Goal: Transaction & Acquisition: Purchase product/service

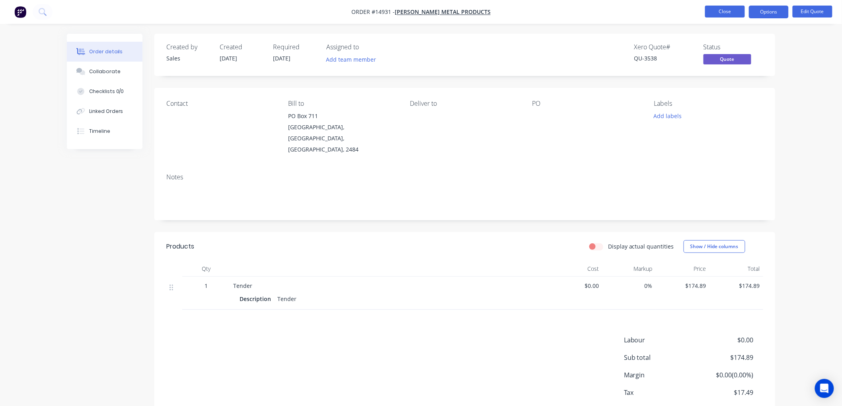
click at [729, 13] on button "Close" at bounding box center [725, 12] width 40 height 12
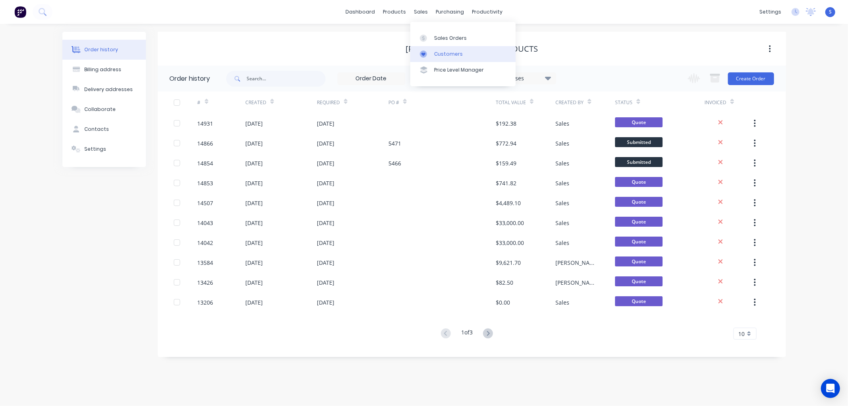
click at [444, 56] on div "Customers" at bounding box center [448, 54] width 29 height 7
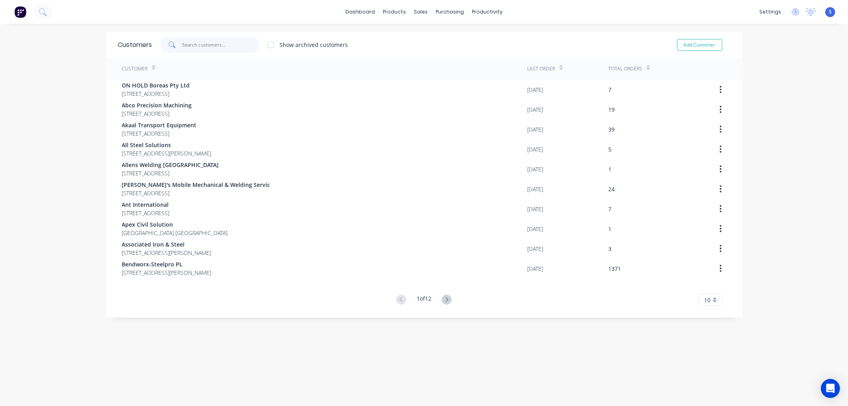
click at [213, 48] on input "text" at bounding box center [221, 45] width 78 height 16
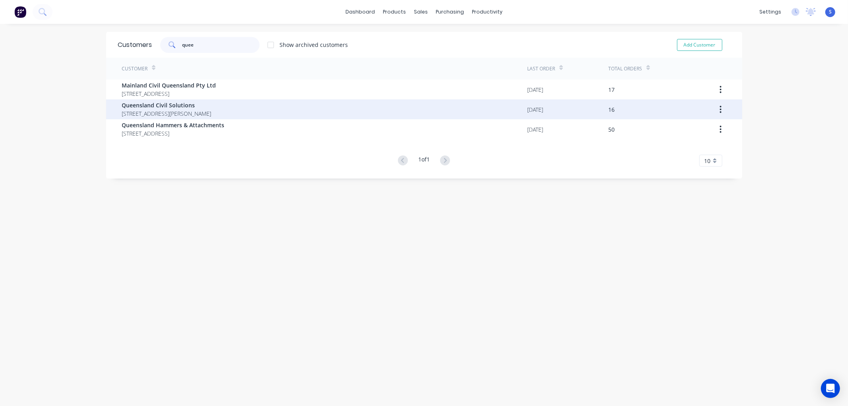
type input "quee"
click at [144, 108] on span "Queensland Civil Solutions" at bounding box center [166, 105] width 89 height 8
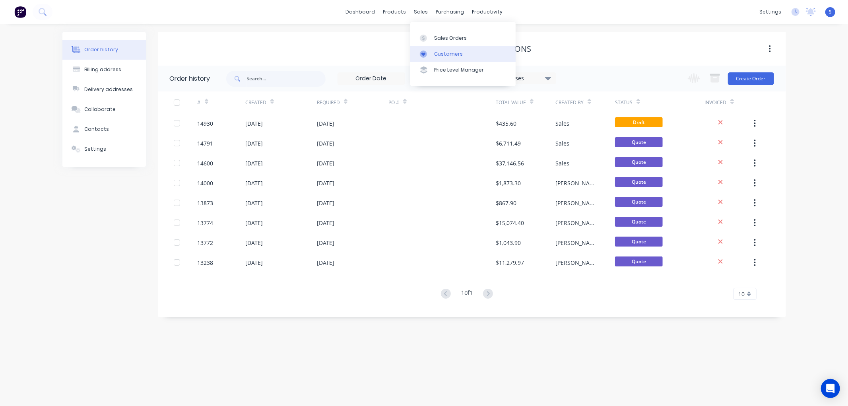
click at [445, 54] on div "Customers" at bounding box center [448, 54] width 29 height 7
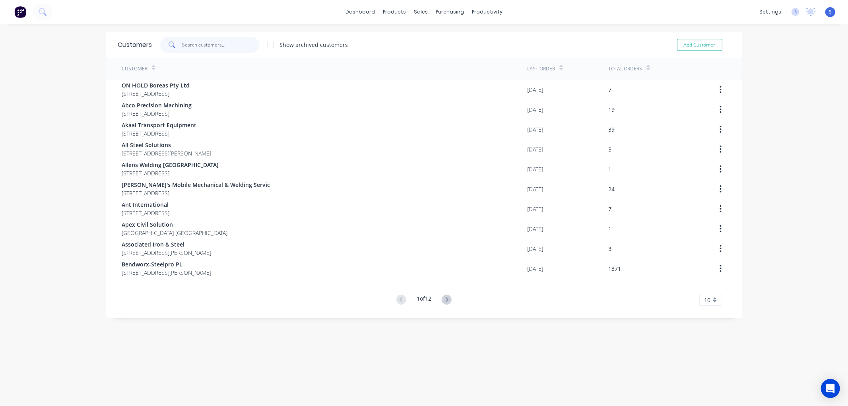
click at [215, 46] on input "text" at bounding box center [221, 45] width 78 height 16
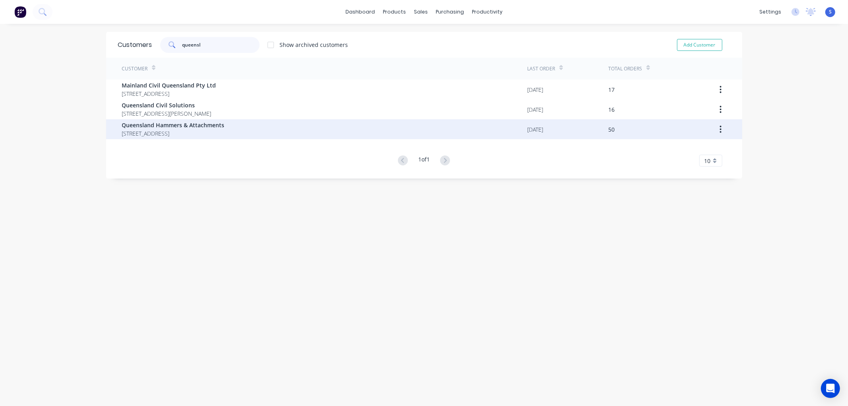
type input "queensl"
click at [194, 126] on span "Queensland Hammers & Attachments" at bounding box center [173, 125] width 103 height 8
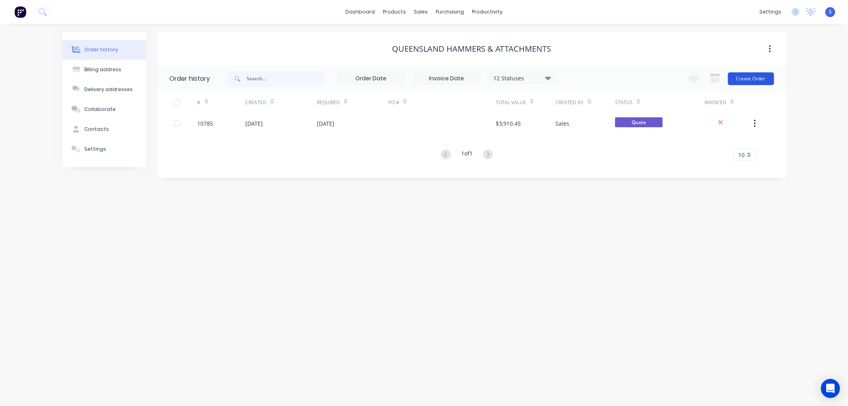
click at [747, 78] on button "Create Order" at bounding box center [751, 78] width 46 height 13
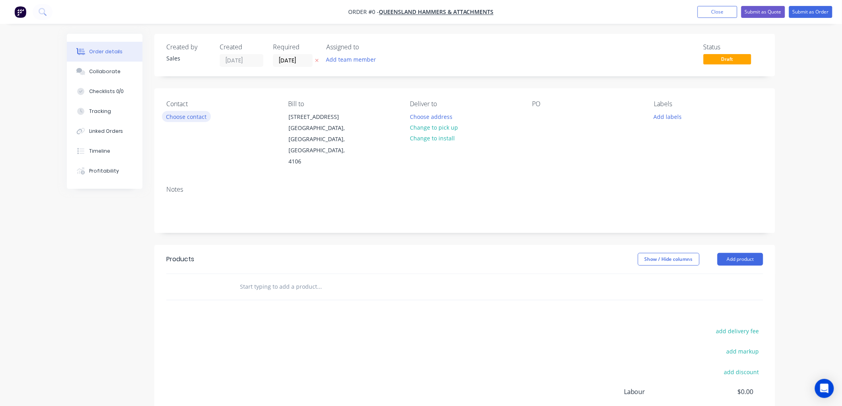
click at [194, 113] on button "Choose contact" at bounding box center [186, 116] width 49 height 11
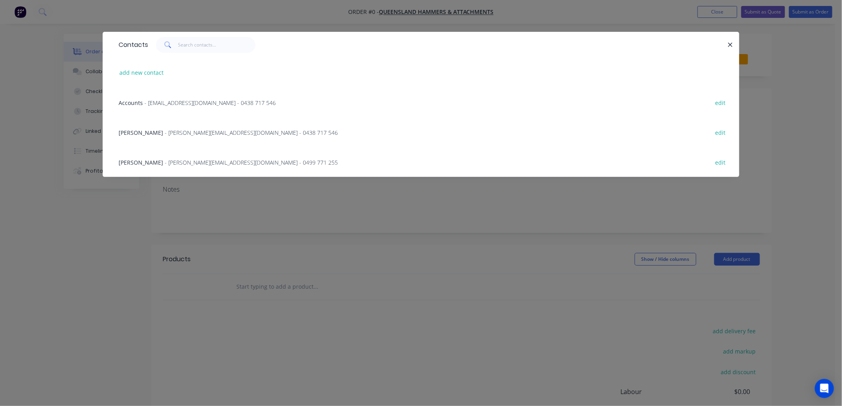
click at [165, 133] on span "- [PERSON_NAME][EMAIL_ADDRESS][DOMAIN_NAME] - 0438 717 546" at bounding box center [251, 133] width 173 height 8
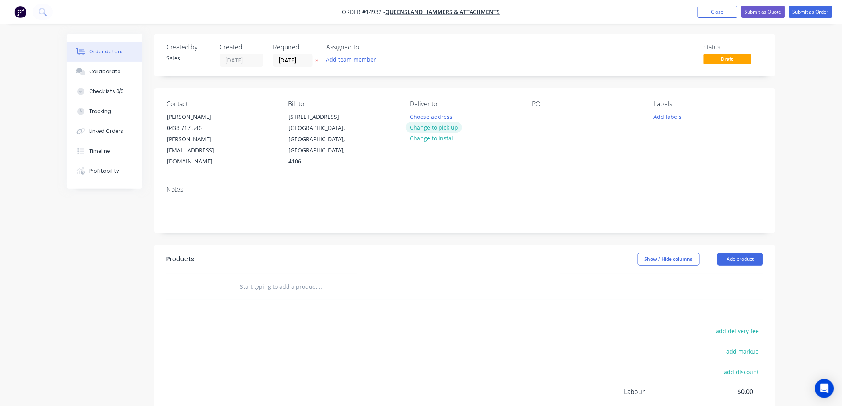
click at [445, 130] on button "Change to pick up" at bounding box center [434, 127] width 56 height 11
click at [537, 118] on div at bounding box center [538, 117] width 13 height 12
click at [325, 279] on input "text" at bounding box center [318, 287] width 159 height 16
click at [754, 253] on button "Add product" at bounding box center [740, 259] width 46 height 13
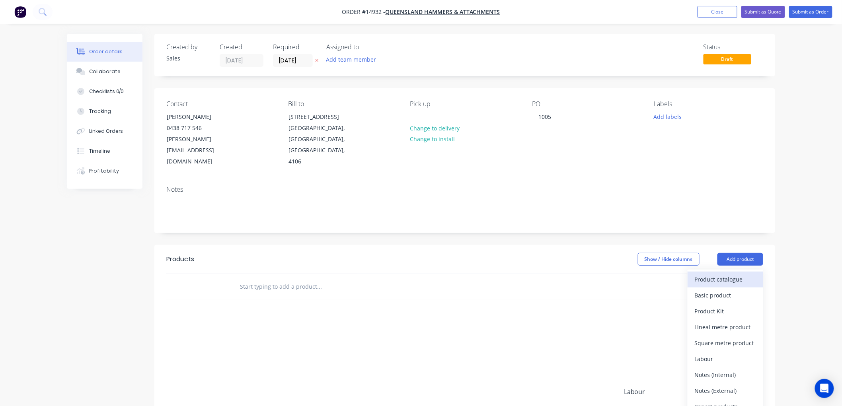
click at [718, 274] on div "Product catalogue" at bounding box center [724, 280] width 61 height 12
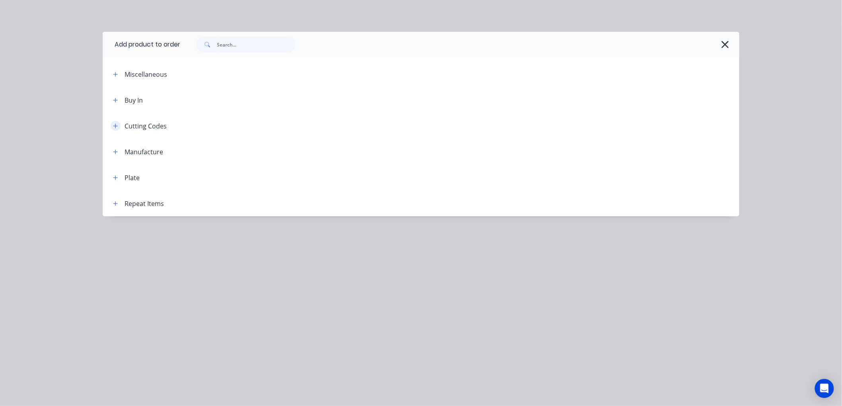
click at [115, 125] on icon "button" at bounding box center [115, 126] width 5 height 6
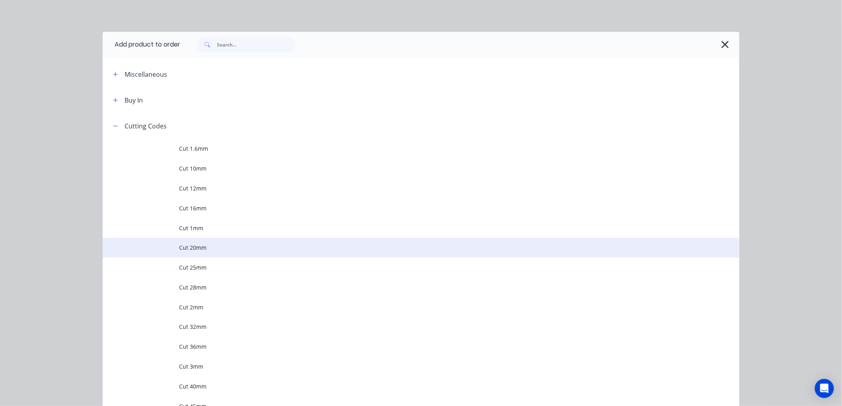
click at [187, 249] on span "Cut 20mm" at bounding box center [403, 247] width 448 height 8
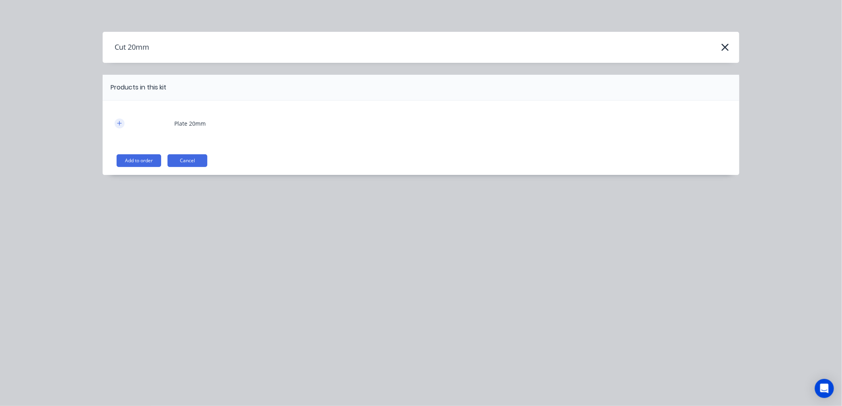
click at [117, 123] on button "button" at bounding box center [120, 124] width 10 height 10
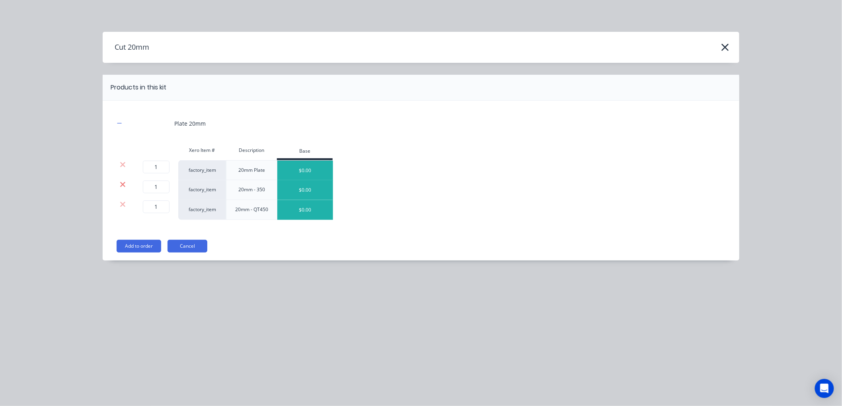
click at [124, 183] on icon at bounding box center [122, 184] width 5 height 5
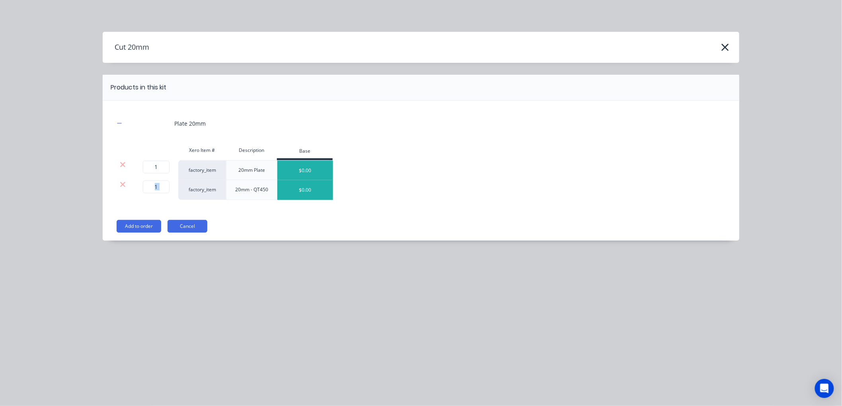
click at [124, 183] on icon at bounding box center [122, 184] width 5 height 5
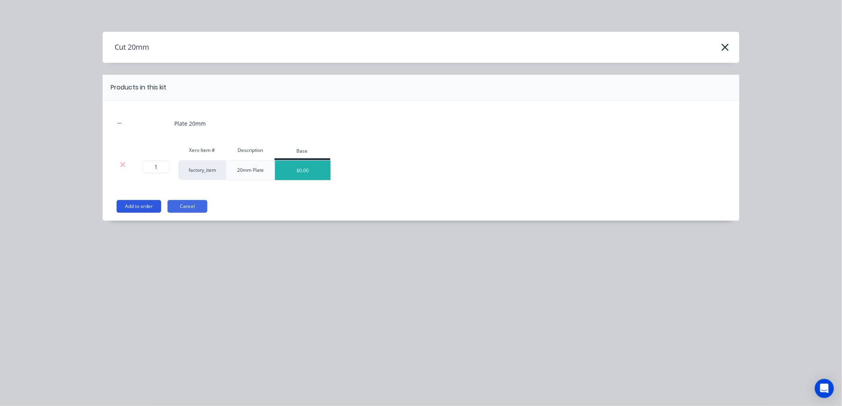
click at [136, 205] on button "Add to order" at bounding box center [139, 206] width 45 height 13
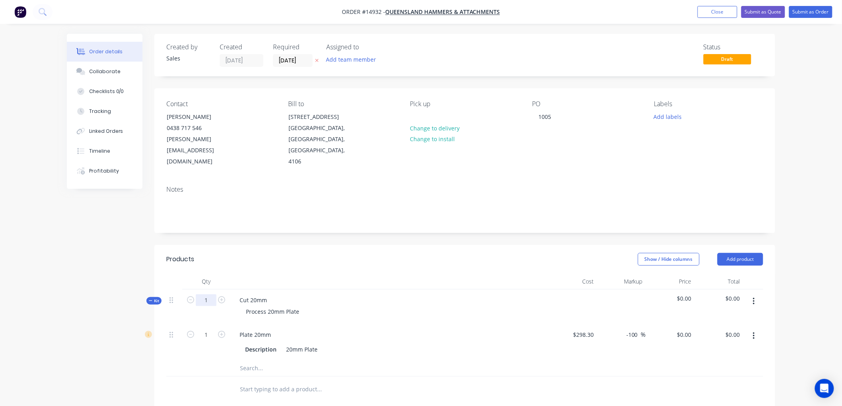
click at [205, 294] on input "1" at bounding box center [206, 300] width 21 height 12
type input "10"
type input "0.7534"
type input "$298.30"
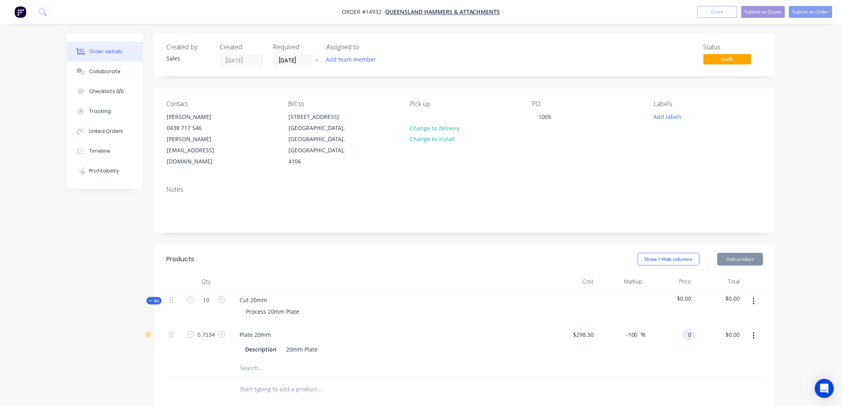
type input "$0.00"
click at [742, 329] on input "0.00" at bounding box center [735, 335] width 15 height 12
type input "323.60"
type input "43.99"
type input "$429.5195"
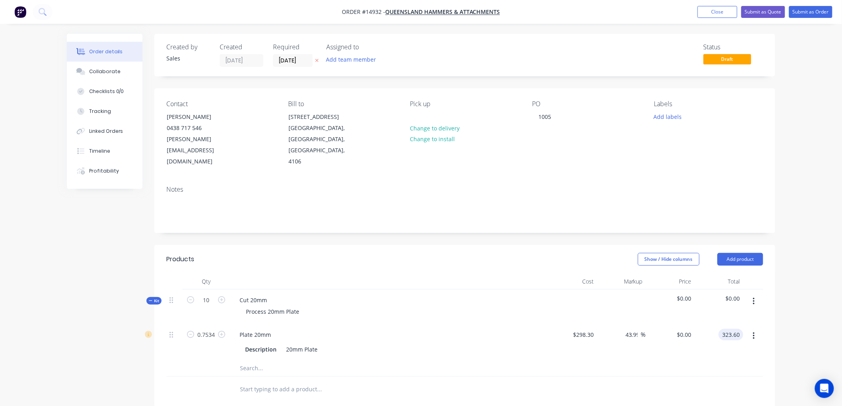
type input "$323.60"
click at [462, 381] on div at bounding box center [352, 389] width 239 height 16
click at [306, 59] on input "[DATE]" at bounding box center [292, 60] width 39 height 12
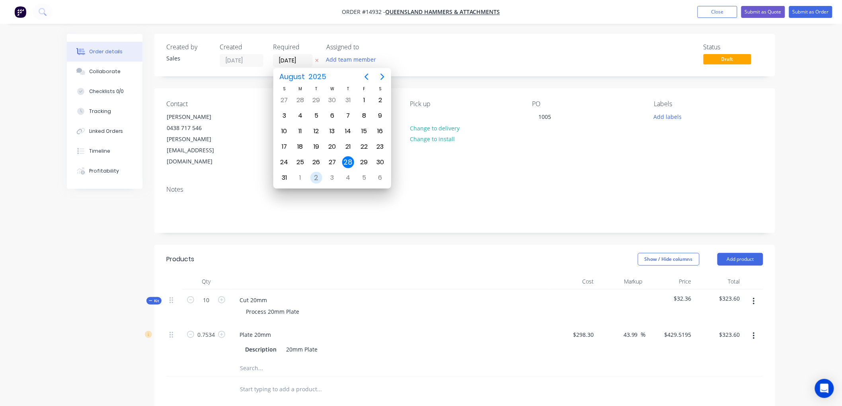
click at [316, 175] on div "2" at bounding box center [316, 178] width 12 height 12
type input "[DATE]"
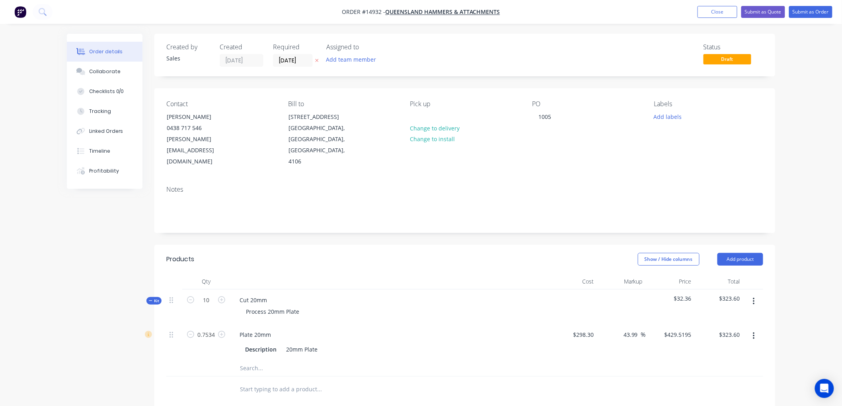
drag, startPoint x: 655, startPoint y: 167, endPoint x: 647, endPoint y: 167, distance: 7.6
click at [655, 186] on div "Notes" at bounding box center [464, 190] width 597 height 8
click at [810, 12] on button "Submit as Order" at bounding box center [810, 12] width 43 height 12
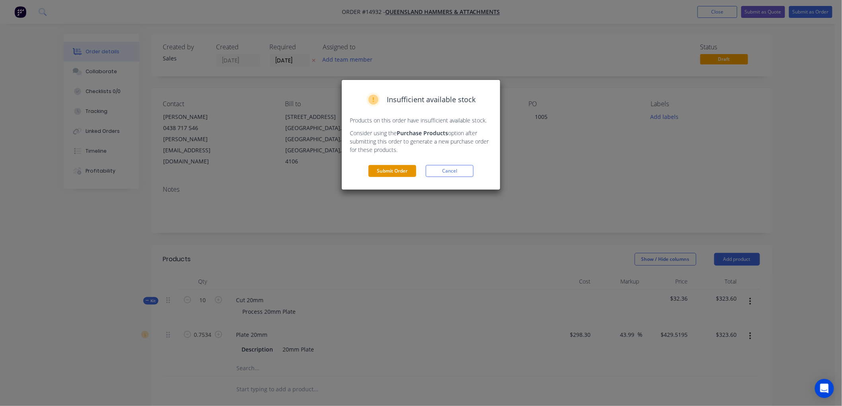
click at [394, 169] on button "Submit Order" at bounding box center [392, 171] width 48 height 12
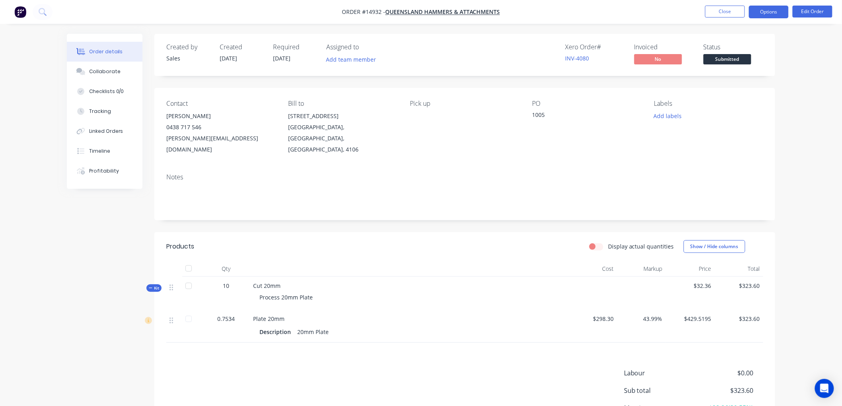
click at [764, 13] on button "Options" at bounding box center [768, 12] width 40 height 13
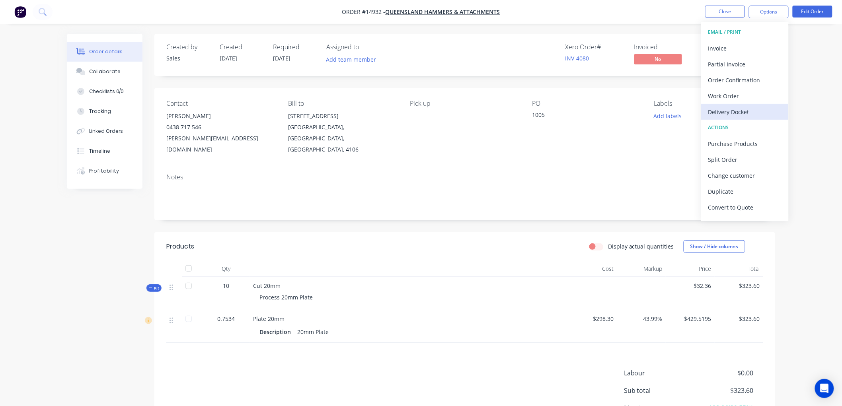
click at [723, 115] on div "Delivery Docket" at bounding box center [744, 112] width 73 height 12
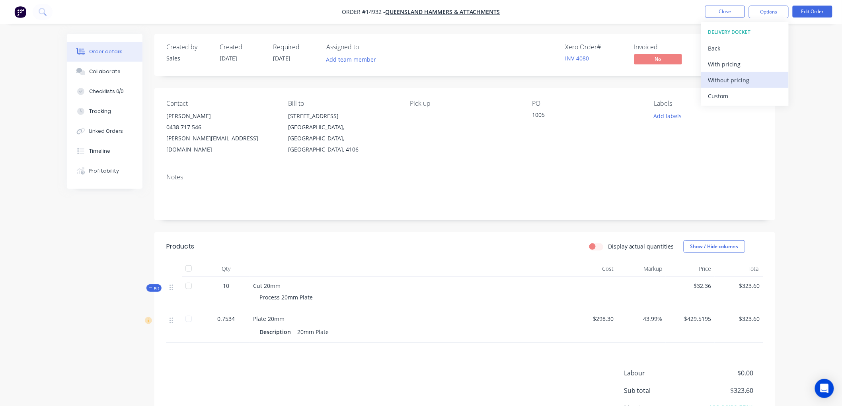
click at [732, 83] on div "Without pricing" at bounding box center [744, 80] width 73 height 12
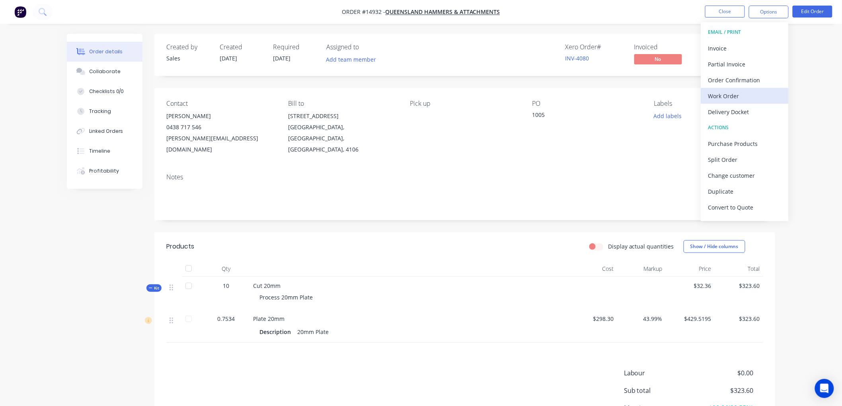
click at [728, 94] on div "Work Order" at bounding box center [744, 96] width 73 height 12
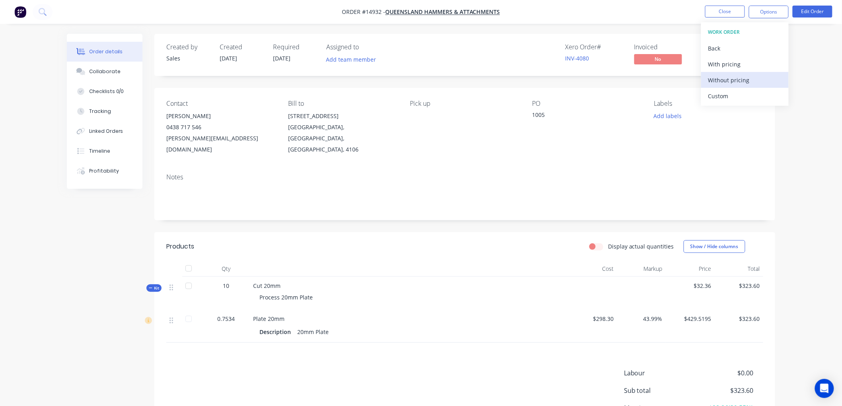
click at [740, 82] on div "Without pricing" at bounding box center [744, 80] width 73 height 12
click at [731, 10] on button "Close" at bounding box center [725, 12] width 40 height 12
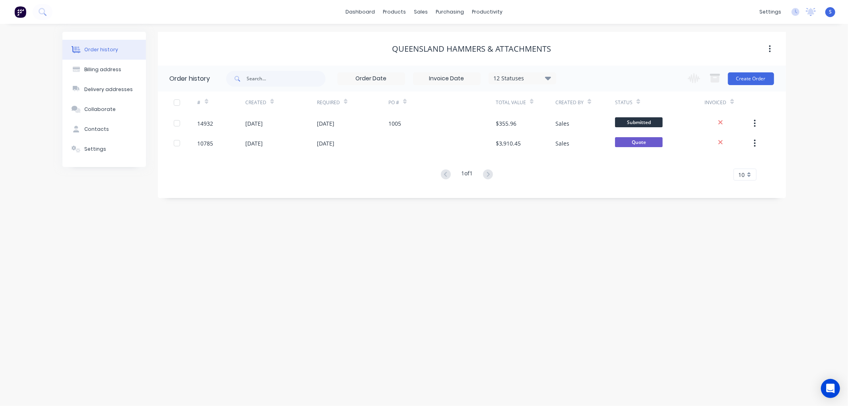
drag, startPoint x: 566, startPoint y: 299, endPoint x: 565, endPoint y: 290, distance: 10.1
click at [567, 299] on div "Order history Billing address Delivery addresses Collaborate Contacts Settings …" at bounding box center [424, 215] width 848 height 382
click at [441, 56] on div "Customers" at bounding box center [448, 54] width 29 height 7
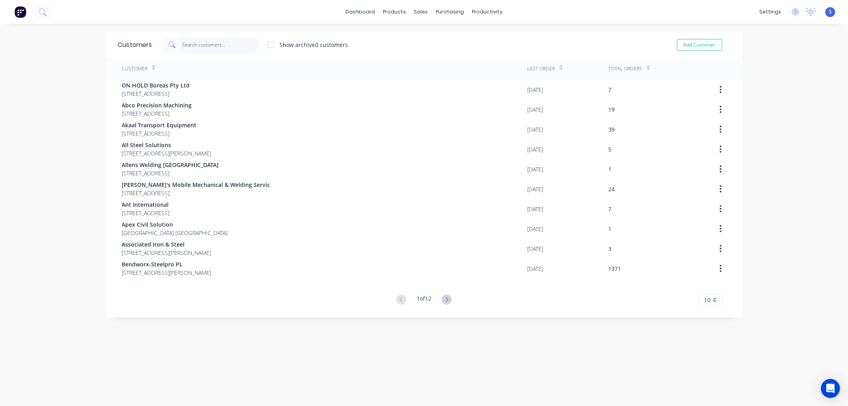
click at [239, 45] on input "text" at bounding box center [221, 45] width 78 height 16
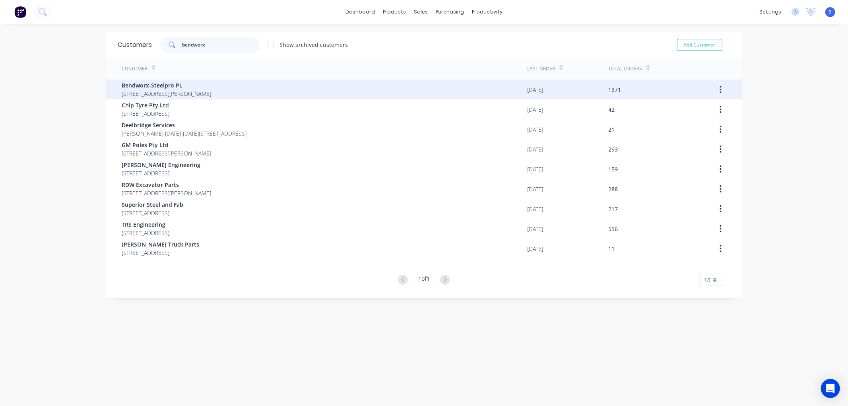
type input "bendworx"
click at [150, 82] on span "Bendworx-Steelpro PL" at bounding box center [166, 85] width 89 height 8
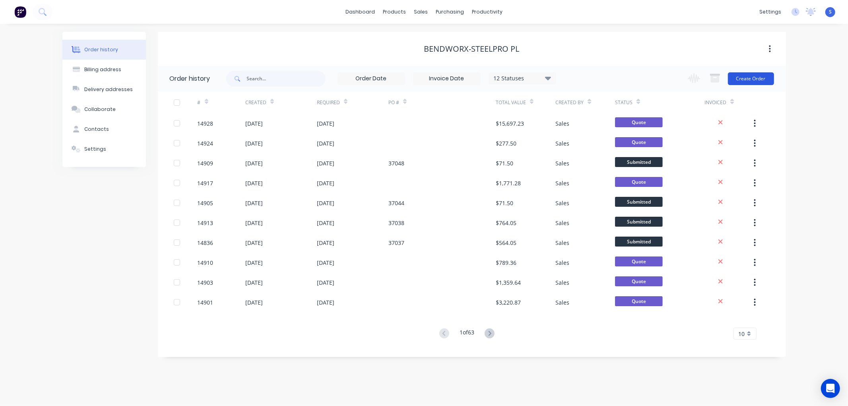
click at [750, 79] on button "Create Order" at bounding box center [751, 78] width 46 height 13
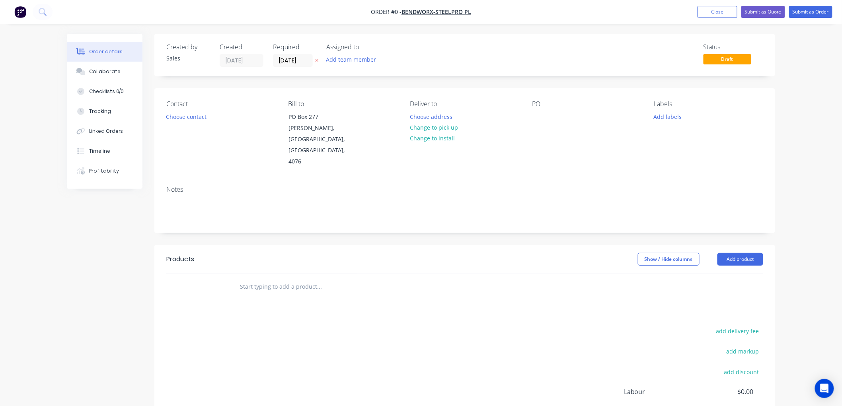
click at [306, 279] on input "text" at bounding box center [318, 287] width 159 height 16
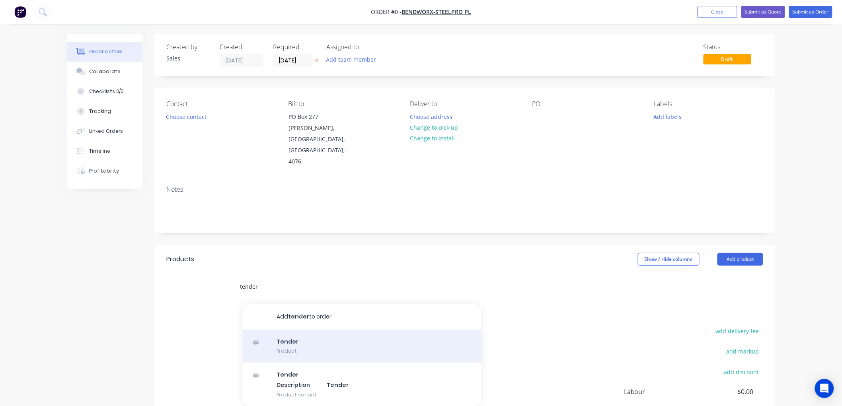
type input "tender"
click at [290, 330] on div "Tender Product" at bounding box center [362, 346] width 239 height 33
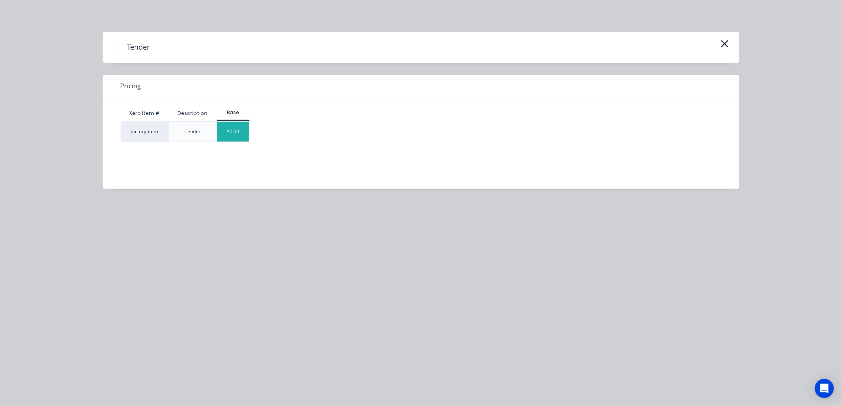
click at [243, 131] on div "$0.00" at bounding box center [233, 132] width 32 height 20
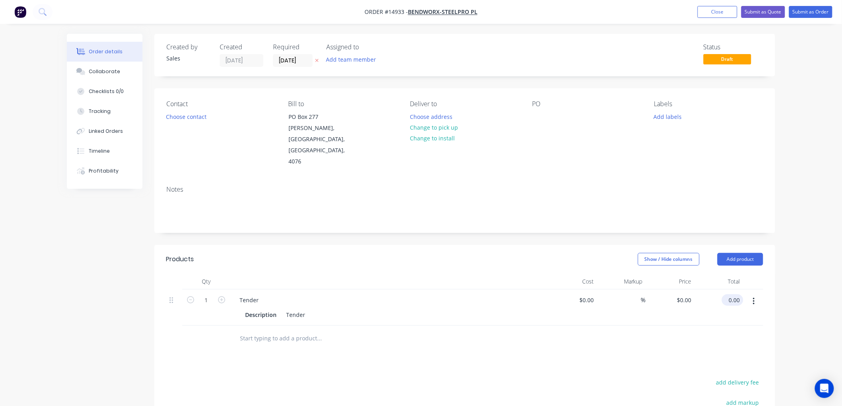
click at [735, 294] on input "0.00" at bounding box center [734, 300] width 18 height 12
type input "844.54"
type input "$844.54"
click at [441, 344] on div "Products Show / Hide columns Add product Qty Cost Markup Price Total 1 Tender D…" at bounding box center [464, 393] width 620 height 297
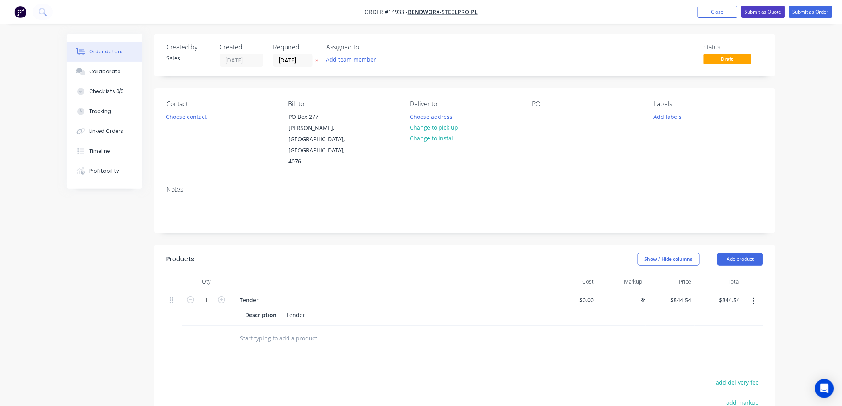
click at [765, 13] on button "Submit as Quote" at bounding box center [763, 12] width 44 height 12
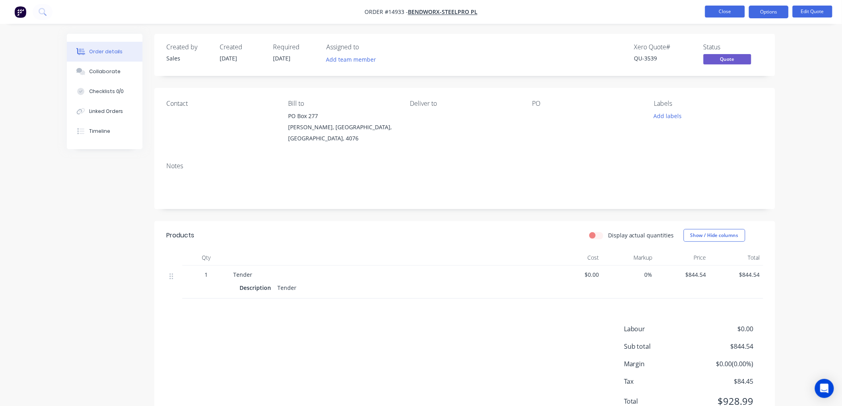
click at [729, 9] on button "Close" at bounding box center [725, 12] width 40 height 12
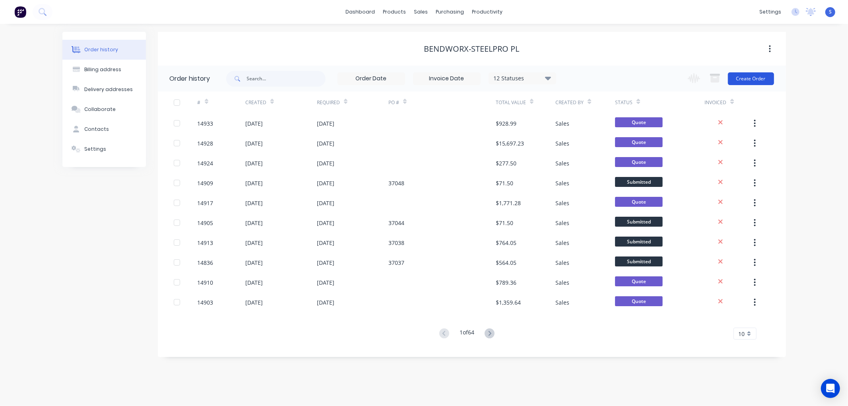
click at [750, 78] on button "Create Order" at bounding box center [751, 78] width 46 height 13
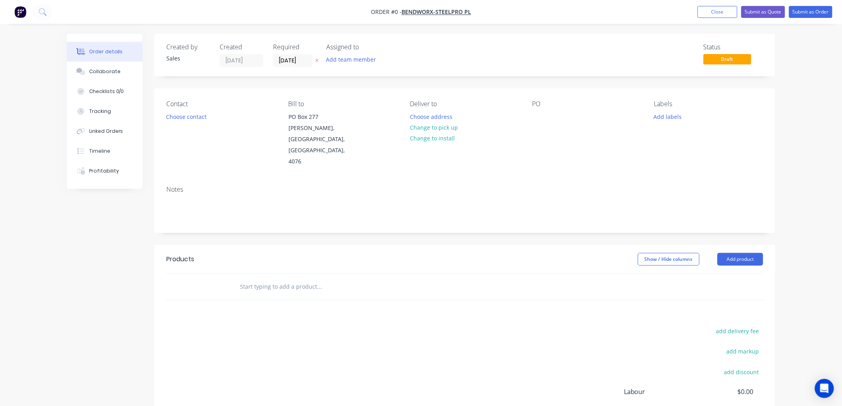
click at [291, 279] on input "text" at bounding box center [318, 287] width 159 height 16
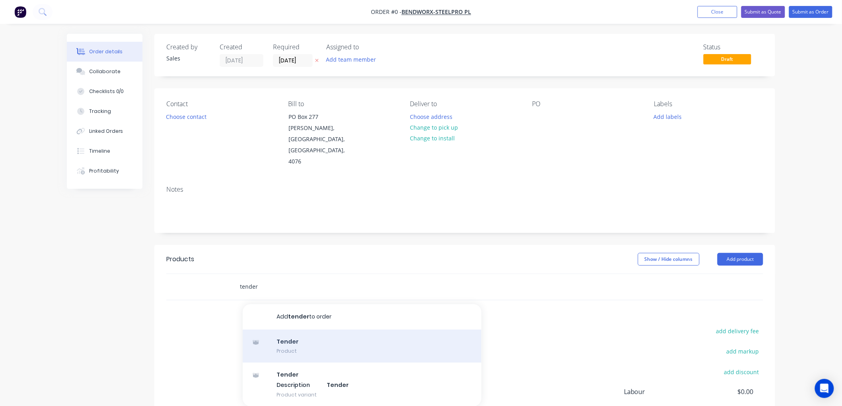
type input "tender"
click at [287, 330] on div "Tender Product" at bounding box center [362, 346] width 239 height 33
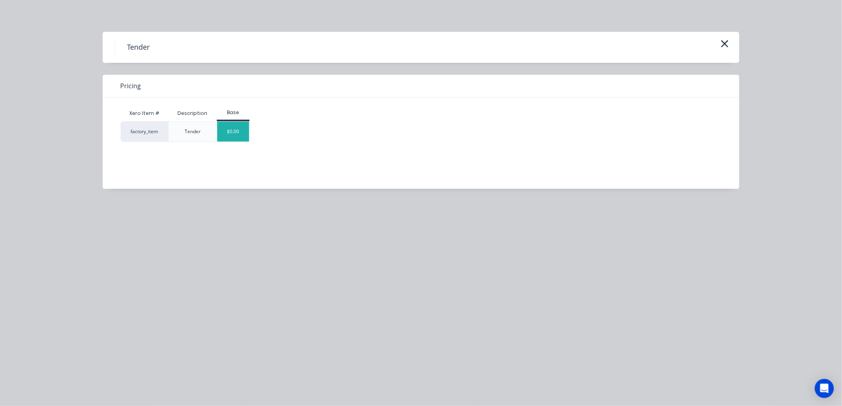
click at [244, 129] on div "$0.00" at bounding box center [233, 132] width 32 height 20
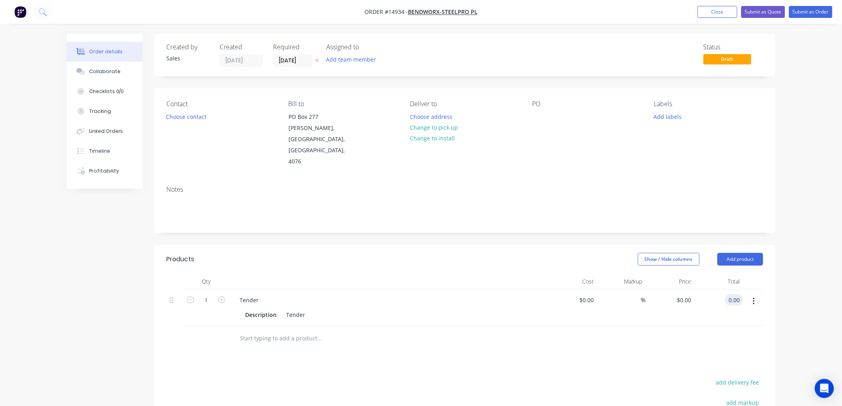
click at [737, 294] on input "0.00" at bounding box center [735, 300] width 15 height 12
type input "2405.52"
type input "$2,405.52"
click at [769, 12] on button "Submit as Quote" at bounding box center [763, 12] width 44 height 12
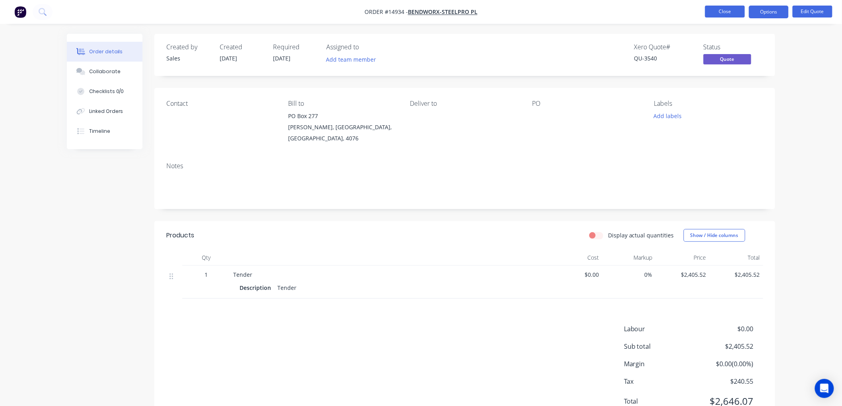
click at [734, 14] on button "Close" at bounding box center [725, 12] width 40 height 12
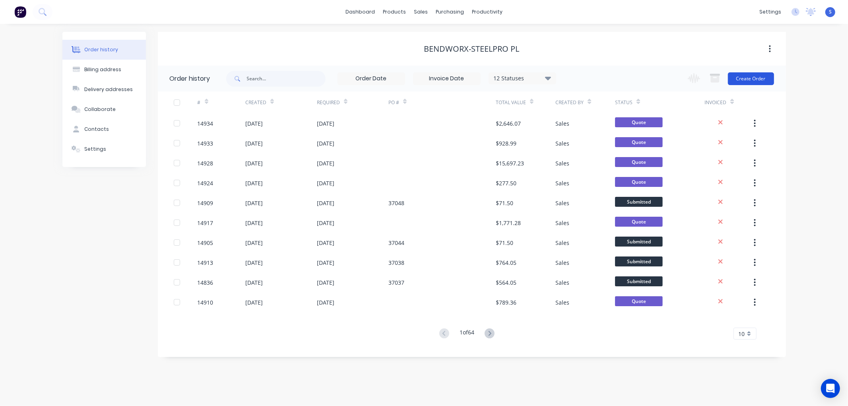
click at [758, 78] on button "Create Order" at bounding box center [751, 78] width 46 height 13
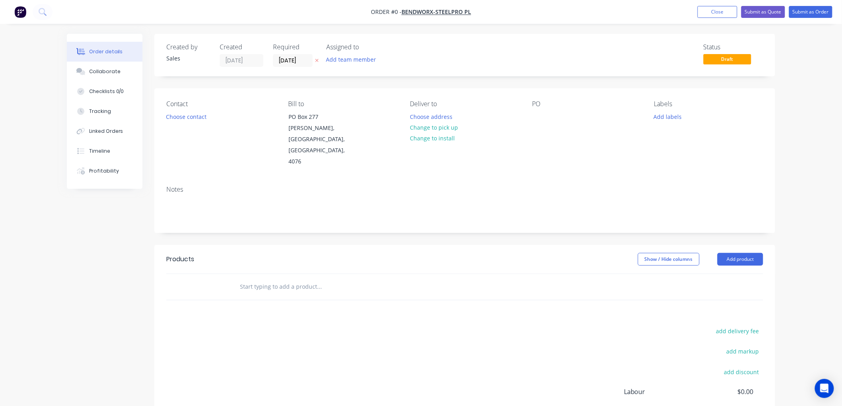
click at [277, 279] on input "text" at bounding box center [318, 287] width 159 height 16
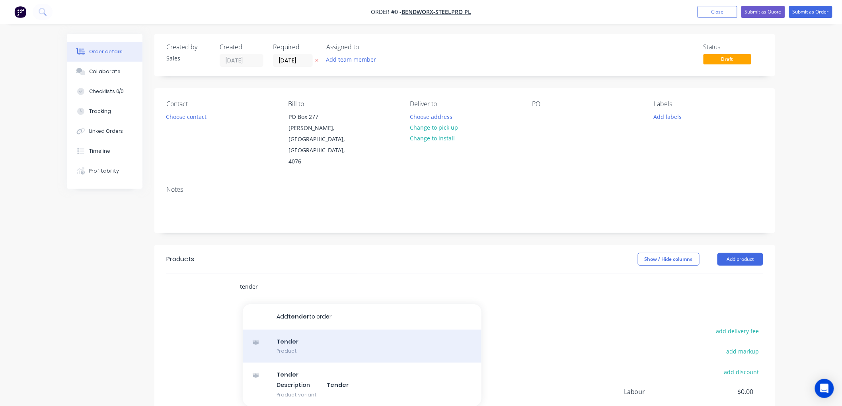
type input "tender"
click at [283, 330] on div "Tender Product" at bounding box center [362, 346] width 239 height 33
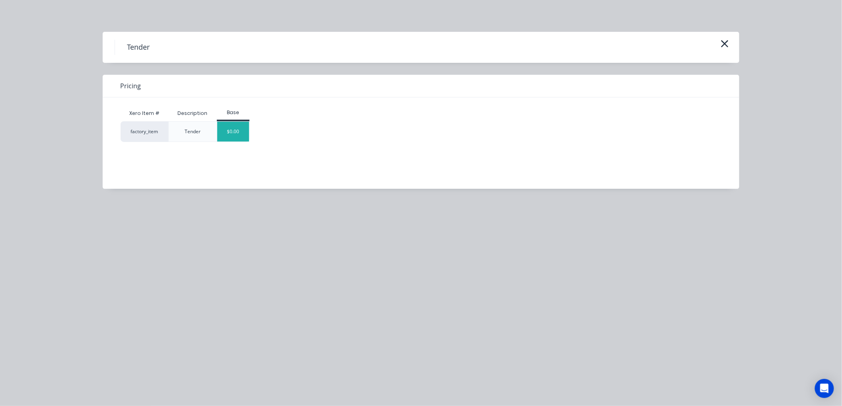
click at [238, 128] on div "$0.00" at bounding box center [233, 132] width 32 height 20
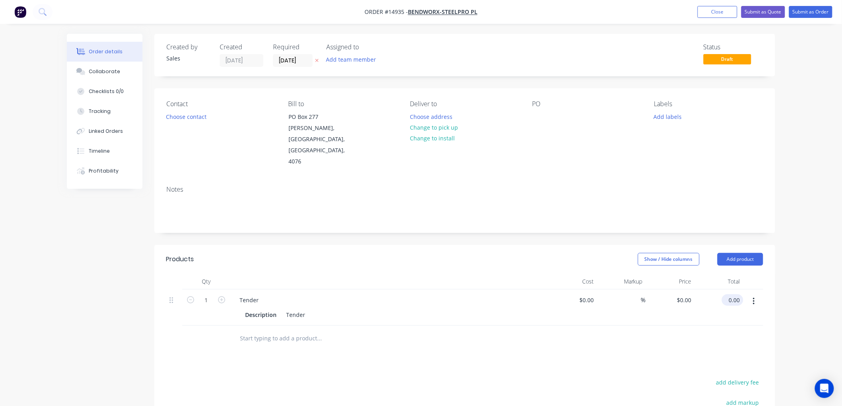
click at [735, 294] on input "0.00" at bounding box center [734, 300] width 18 height 12
type input "890.08"
type input "$890.08"
click at [504, 331] on div at bounding box center [373, 339] width 280 height 16
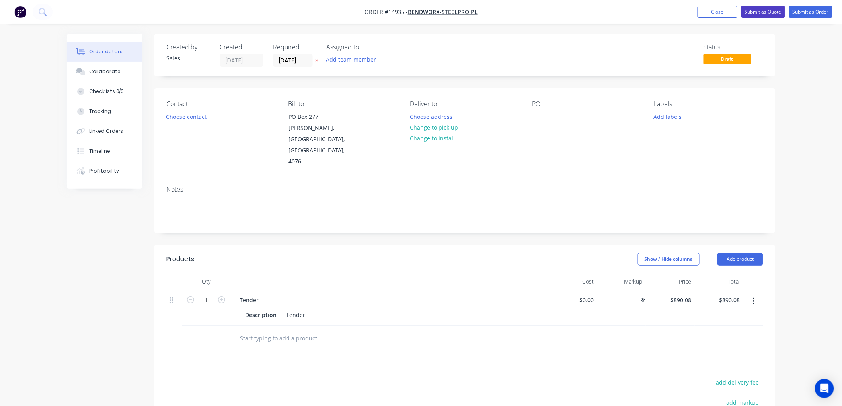
click at [768, 10] on button "Submit as Quote" at bounding box center [763, 12] width 44 height 12
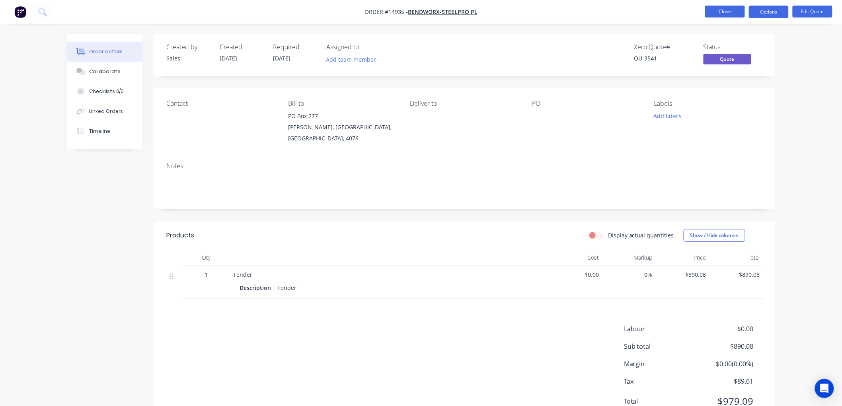
click at [717, 11] on button "Close" at bounding box center [725, 12] width 40 height 12
